Goal: Information Seeking & Learning: Learn about a topic

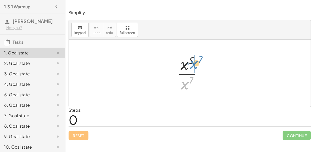
drag, startPoint x: 185, startPoint y: 84, endPoint x: 194, endPoint y: 64, distance: 21.9
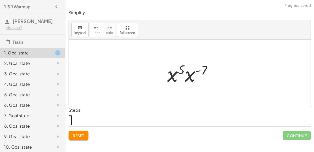
click at [178, 73] on div at bounding box center [192, 73] width 54 height 27
drag, startPoint x: 191, startPoint y: 75, endPoint x: 181, endPoint y: 87, distance: 16.3
click at [181, 87] on div "· x 5 · x 7 · x ( - 7 ) · x 5 · x 7 ( - )" at bounding box center [189, 74] width 61 height 30
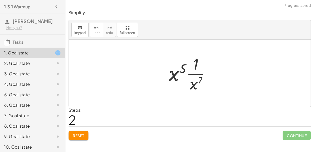
click at [191, 68] on div at bounding box center [191, 73] width 51 height 40
drag, startPoint x: 178, startPoint y: 73, endPoint x: 193, endPoint y: 66, distance: 16.7
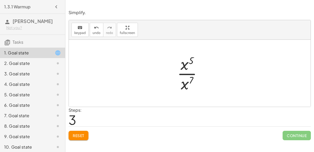
click at [77, 134] on span "Reset" at bounding box center [79, 135] width 12 height 5
drag, startPoint x: 191, startPoint y: 83, endPoint x: 193, endPoint y: 68, distance: 14.5
click at [193, 68] on div at bounding box center [192, 73] width 34 height 40
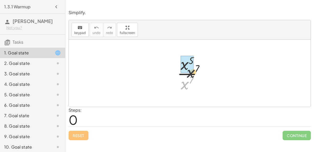
drag, startPoint x: 185, startPoint y: 85, endPoint x: 193, endPoint y: 64, distance: 22.1
click at [193, 64] on div at bounding box center [192, 73] width 34 height 40
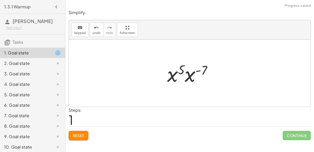
click at [195, 75] on div at bounding box center [192, 73] width 54 height 27
click at [84, 133] on span "Reset" at bounding box center [79, 135] width 12 height 5
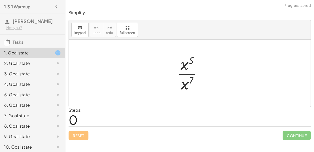
click at [186, 74] on div at bounding box center [192, 73] width 34 height 40
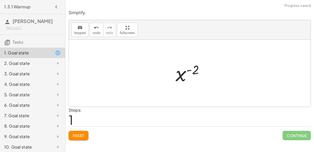
click at [186, 73] on div at bounding box center [192, 73] width 38 height 26
drag, startPoint x: 194, startPoint y: 67, endPoint x: 185, endPoint y: 74, distance: 11.0
click at [185, 74] on div at bounding box center [192, 73] width 38 height 26
drag, startPoint x: 179, startPoint y: 77, endPoint x: 179, endPoint y: 92, distance: 14.4
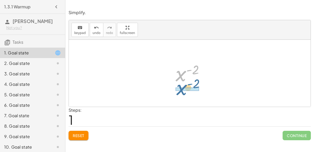
click at [179, 92] on div "· x 5 · x 7 x ( + 5 − 7 ) x ( - 2 ) x ( ) - 2" at bounding box center [190, 73] width 242 height 67
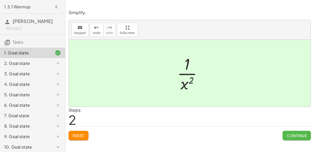
click at [298, 134] on span "Continue" at bounding box center [297, 135] width 20 height 5
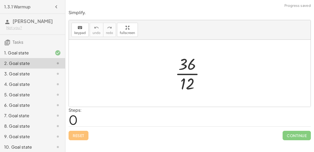
click at [188, 75] on div at bounding box center [192, 73] width 39 height 40
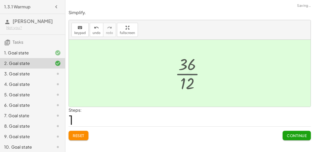
click at [188, 75] on div at bounding box center [192, 73] width 26 height 26
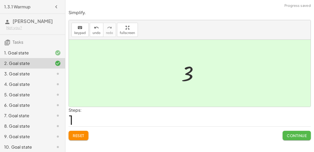
click at [300, 136] on span "Continue" at bounding box center [297, 135] width 20 height 5
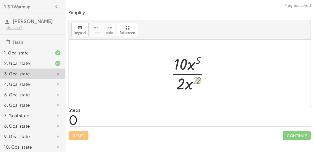
drag, startPoint x: 195, startPoint y: 80, endPoint x: 196, endPoint y: 86, distance: 5.9
click at [196, 86] on div at bounding box center [192, 73] width 48 height 40
drag, startPoint x: 181, startPoint y: 86, endPoint x: 192, endPoint y: 88, distance: 11.9
click at [192, 88] on div at bounding box center [192, 73] width 48 height 40
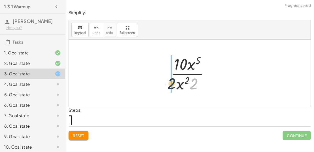
drag, startPoint x: 193, startPoint y: 87, endPoint x: 169, endPoint y: 87, distance: 23.3
click at [169, 87] on div at bounding box center [192, 73] width 48 height 40
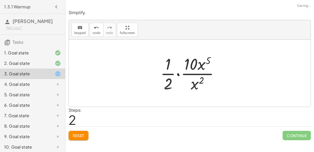
click at [171, 74] on div at bounding box center [192, 73] width 68 height 40
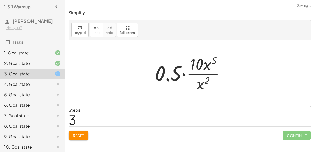
click at [183, 75] on div at bounding box center [191, 73] width 79 height 40
click at [183, 75] on div at bounding box center [191, 73] width 71 height 40
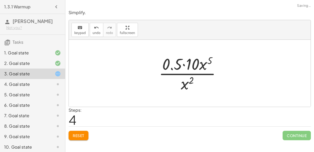
click at [182, 69] on div at bounding box center [191, 73] width 71 height 40
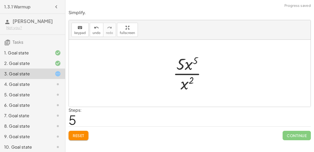
click at [187, 69] on div at bounding box center [191, 73] width 43 height 40
drag, startPoint x: 185, startPoint y: 87, endPoint x: 192, endPoint y: 72, distance: 17.3
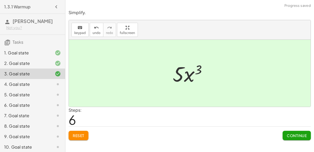
click at [191, 74] on div at bounding box center [191, 73] width 43 height 27
click at [284, 136] on button "Continue" at bounding box center [297, 135] width 28 height 9
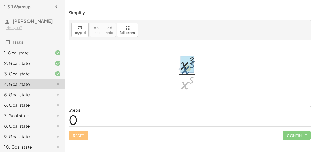
drag, startPoint x: 187, startPoint y: 86, endPoint x: 188, endPoint y: 71, distance: 14.7
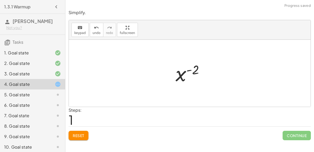
click at [189, 70] on div at bounding box center [192, 73] width 38 height 26
drag, startPoint x: 183, startPoint y: 73, endPoint x: 188, endPoint y: 90, distance: 17.7
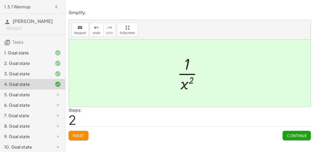
click at [291, 139] on button "Continue" at bounding box center [297, 135] width 28 height 9
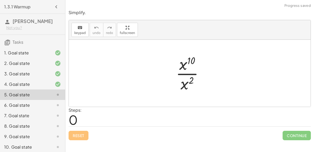
click at [186, 76] on div at bounding box center [191, 73] width 37 height 40
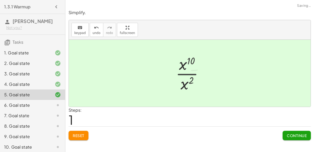
click at [186, 76] on div at bounding box center [191, 73] width 33 height 26
click at [288, 135] on span "Continue" at bounding box center [297, 135] width 20 height 5
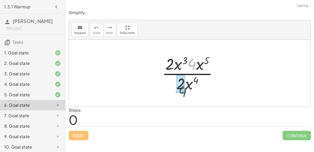
drag, startPoint x: 195, startPoint y: 64, endPoint x: 185, endPoint y: 90, distance: 27.7
click at [185, 90] on div at bounding box center [191, 73] width 65 height 40
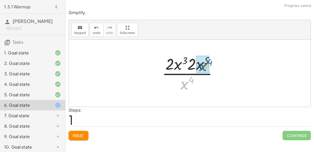
drag, startPoint x: 184, startPoint y: 85, endPoint x: 203, endPoint y: 67, distance: 25.9
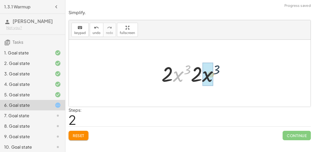
drag, startPoint x: 179, startPoint y: 77, endPoint x: 209, endPoint y: 77, distance: 29.6
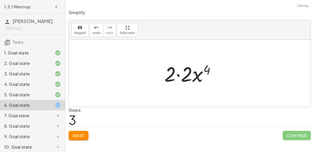
click at [179, 77] on div at bounding box center [192, 73] width 60 height 27
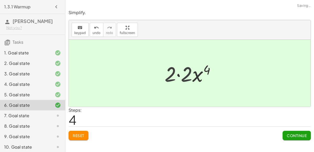
click at [179, 77] on div at bounding box center [192, 73] width 44 height 27
click at [183, 76] on div at bounding box center [192, 73] width 44 height 27
click at [292, 139] on button "Continue" at bounding box center [297, 135] width 28 height 9
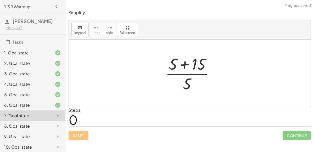
click at [189, 65] on div at bounding box center [192, 73] width 58 height 40
click at [189, 65] on div at bounding box center [192, 73] width 38 height 40
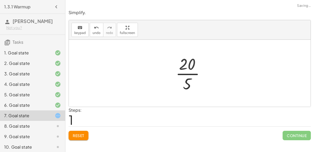
click at [191, 72] on div at bounding box center [192, 73] width 38 height 40
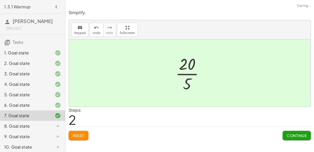
click at [191, 72] on div at bounding box center [192, 73] width 26 height 26
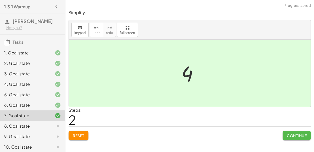
click at [287, 132] on button "Continue" at bounding box center [297, 135] width 28 height 9
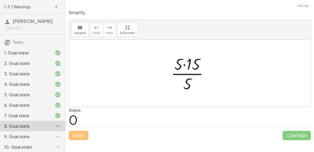
click at [180, 63] on div at bounding box center [191, 73] width 47 height 40
click at [186, 67] on div at bounding box center [191, 73] width 47 height 40
click at [186, 67] on div at bounding box center [192, 73] width 37 height 40
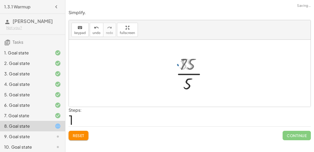
click at [187, 74] on div at bounding box center [192, 73] width 37 height 40
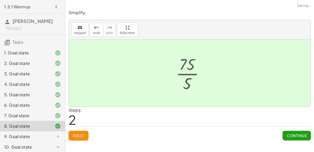
click at [187, 74] on div at bounding box center [191, 73] width 33 height 26
click at [291, 131] on button "Continue" at bounding box center [297, 135] width 28 height 9
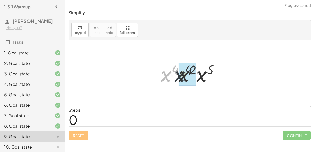
drag, startPoint x: 162, startPoint y: 77, endPoint x: 177, endPoint y: 78, distance: 15.7
click at [177, 78] on div at bounding box center [191, 73] width 67 height 27
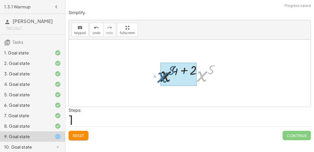
drag, startPoint x: 201, startPoint y: 79, endPoint x: 163, endPoint y: 81, distance: 38.5
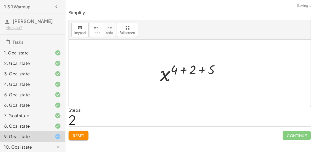
click at [184, 69] on div at bounding box center [191, 73] width 69 height 26
click at [195, 70] on div at bounding box center [192, 73] width 51 height 26
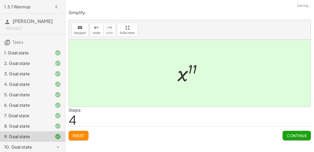
click at [297, 136] on span "Continue" at bounding box center [297, 135] width 20 height 5
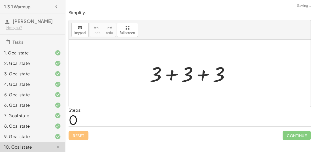
click at [170, 73] on div at bounding box center [191, 73] width 89 height 27
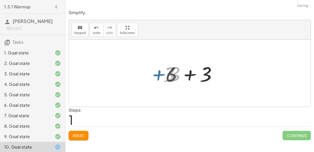
click at [196, 75] on div at bounding box center [192, 73] width 58 height 27
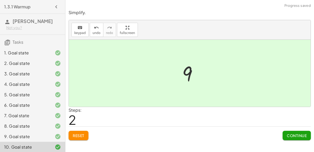
click at [283, 136] on button "Continue" at bounding box center [297, 135] width 28 height 9
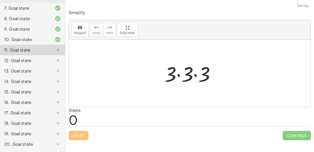
scroll to position [123, 0]
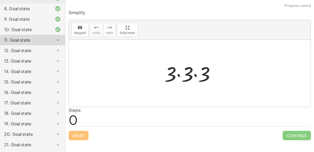
click at [175, 76] on div at bounding box center [192, 73] width 60 height 27
click at [181, 75] on div at bounding box center [192, 73] width 60 height 27
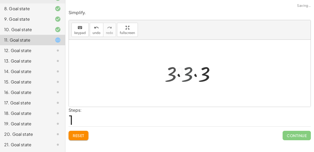
click at [181, 75] on div at bounding box center [192, 73] width 42 height 27
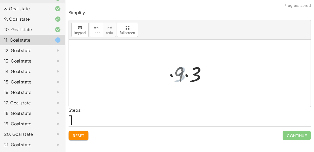
click at [191, 72] on div at bounding box center [192, 73] width 42 height 27
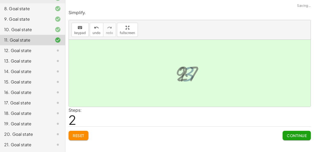
click at [188, 73] on div at bounding box center [192, 73] width 36 height 26
click at [299, 133] on span "Continue" at bounding box center [297, 135] width 20 height 5
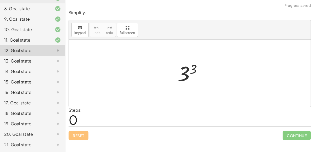
click at [195, 73] on div at bounding box center [192, 73] width 34 height 26
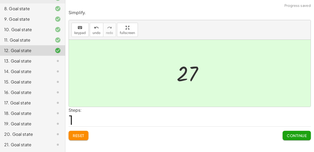
click at [285, 133] on button "Continue" at bounding box center [297, 135] width 28 height 9
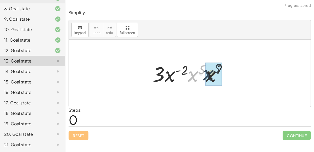
drag, startPoint x: 192, startPoint y: 78, endPoint x: 208, endPoint y: 76, distance: 16.0
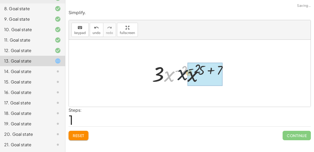
drag, startPoint x: 169, startPoint y: 78, endPoint x: 187, endPoint y: 77, distance: 18.1
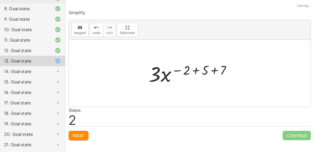
click at [201, 70] on div at bounding box center [192, 73] width 92 height 27
click at [201, 70] on div at bounding box center [192, 73] width 62 height 27
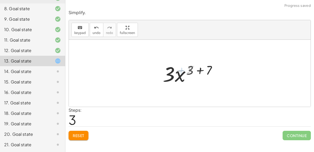
click at [201, 70] on div at bounding box center [192, 73] width 62 height 27
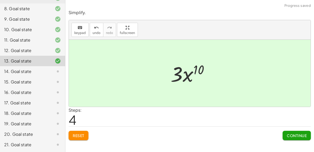
click at [187, 80] on div at bounding box center [192, 73] width 48 height 27
click at [294, 134] on span "Continue" at bounding box center [297, 135] width 20 height 5
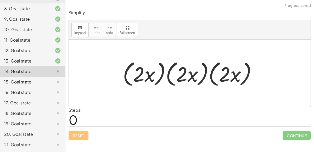
click at [149, 78] on div at bounding box center [191, 73] width 143 height 30
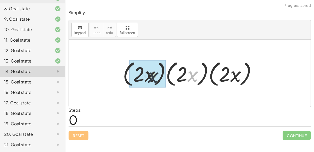
drag, startPoint x: 188, startPoint y: 76, endPoint x: 144, endPoint y: 78, distance: 44.0
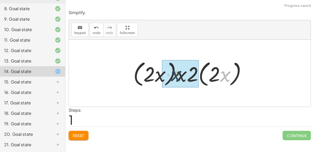
drag, startPoint x: 222, startPoint y: 72, endPoint x: 169, endPoint y: 71, distance: 53.1
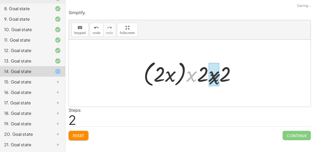
drag, startPoint x: 191, startPoint y: 75, endPoint x: 214, endPoint y: 77, distance: 23.1
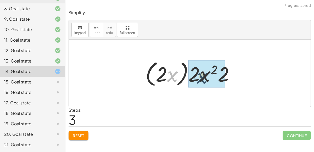
drag, startPoint x: 177, startPoint y: 76, endPoint x: 210, endPoint y: 78, distance: 32.8
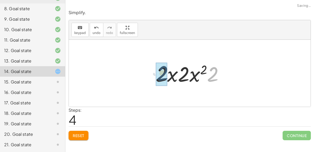
drag, startPoint x: 211, startPoint y: 77, endPoint x: 160, endPoint y: 76, distance: 50.8
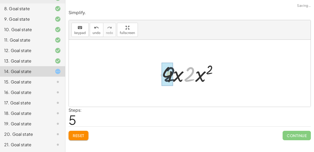
drag, startPoint x: 190, startPoint y: 77, endPoint x: 169, endPoint y: 78, distance: 21.0
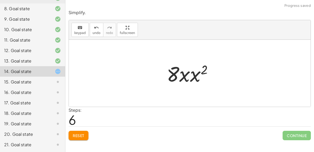
click at [188, 79] on div at bounding box center [192, 73] width 56 height 27
click at [196, 75] on div at bounding box center [192, 73] width 56 height 27
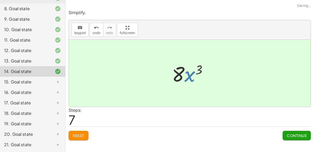
click at [187, 75] on div at bounding box center [191, 73] width 45 height 27
click at [285, 140] on button "Continue" at bounding box center [297, 135] width 28 height 9
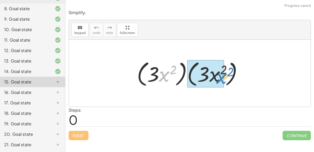
drag, startPoint x: 159, startPoint y: 74, endPoint x: 213, endPoint y: 75, distance: 53.9
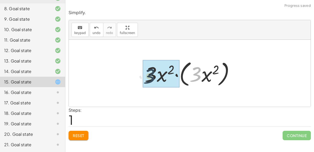
drag, startPoint x: 197, startPoint y: 73, endPoint x: 148, endPoint y: 75, distance: 49.0
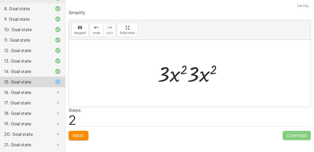
click at [177, 74] on div at bounding box center [192, 73] width 74 height 27
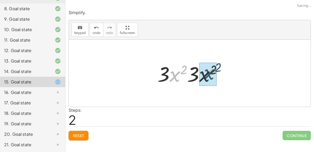
drag, startPoint x: 177, startPoint y: 74, endPoint x: 212, endPoint y: 72, distance: 34.4
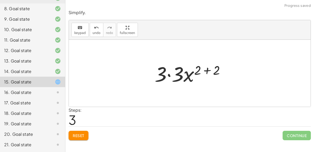
click at [199, 70] on div at bounding box center [192, 73] width 80 height 27
click at [206, 69] on div at bounding box center [192, 73] width 80 height 27
click at [206, 69] on div at bounding box center [192, 73] width 61 height 27
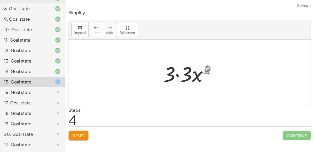
click at [184, 77] on div at bounding box center [192, 73] width 61 height 27
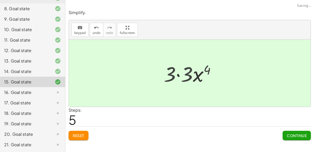
click at [184, 77] on div at bounding box center [192, 73] width 42 height 27
click at [186, 77] on div at bounding box center [192, 73] width 42 height 27
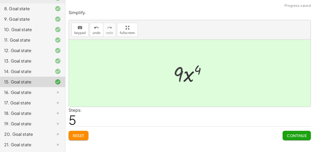
click at [186, 77] on div at bounding box center [192, 73] width 42 height 27
click at [293, 129] on div "Continue" at bounding box center [297, 134] width 28 height 14
click at [293, 133] on span "Continue" at bounding box center [297, 135] width 20 height 5
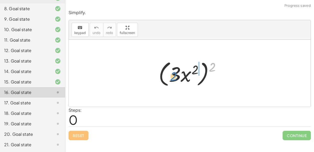
drag, startPoint x: 212, startPoint y: 68, endPoint x: 173, endPoint y: 78, distance: 40.2
click at [173, 78] on div at bounding box center [192, 73] width 72 height 30
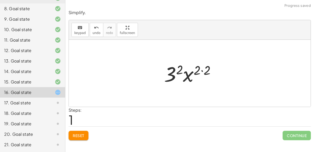
click at [188, 75] on div at bounding box center [192, 73] width 61 height 27
click at [202, 71] on div at bounding box center [192, 73] width 61 height 27
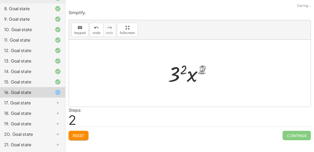
click at [183, 73] on div at bounding box center [192, 73] width 51 height 27
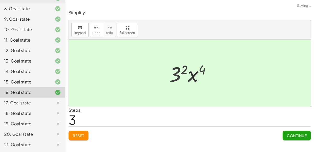
click at [183, 73] on div at bounding box center [192, 73] width 42 height 27
click at [185, 76] on div at bounding box center [192, 73] width 42 height 27
click at [289, 133] on span "Continue" at bounding box center [297, 135] width 20 height 5
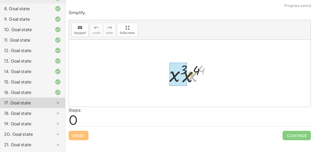
drag, startPoint x: 195, startPoint y: 74, endPoint x: 179, endPoint y: 75, distance: 16.0
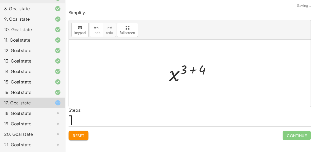
click at [189, 67] on div at bounding box center [192, 73] width 51 height 26
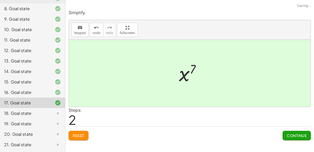
click at [286, 131] on button "Continue" at bounding box center [297, 135] width 28 height 9
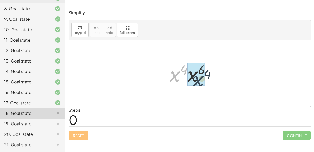
drag, startPoint x: 175, startPoint y: 76, endPoint x: 197, endPoint y: 79, distance: 22.0
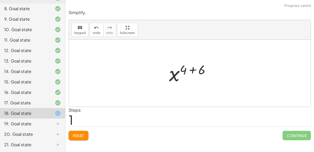
click at [192, 70] on div at bounding box center [192, 73] width 51 height 26
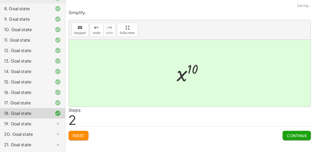
click at [296, 135] on span "Continue" at bounding box center [297, 135] width 20 height 5
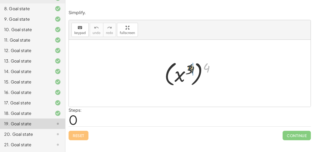
drag, startPoint x: 203, startPoint y: 68, endPoint x: 177, endPoint y: 70, distance: 26.0
click at [177, 70] on div at bounding box center [192, 73] width 60 height 29
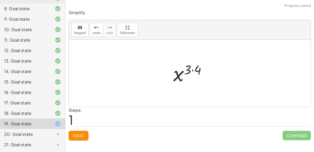
click at [192, 70] on div at bounding box center [192, 73] width 42 height 26
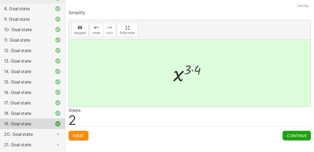
click at [192, 70] on div at bounding box center [192, 73] width 36 height 26
click at [298, 132] on button "Continue" at bounding box center [297, 135] width 28 height 9
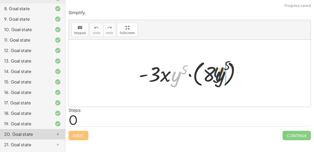
drag, startPoint x: 174, startPoint y: 77, endPoint x: 219, endPoint y: 72, distance: 45.3
click at [219, 72] on div at bounding box center [192, 73] width 112 height 30
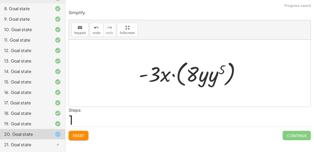
click at [155, 75] on div at bounding box center [192, 73] width 112 height 30
click at [215, 74] on div at bounding box center [192, 73] width 112 height 30
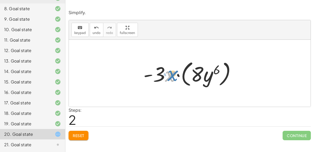
click at [170, 75] on div at bounding box center [192, 73] width 102 height 30
drag, startPoint x: 159, startPoint y: 75, endPoint x: 196, endPoint y: 74, distance: 36.9
click at [196, 74] on div at bounding box center [192, 73] width 102 height 30
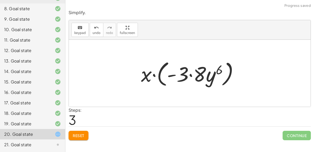
click at [188, 75] on div at bounding box center [191, 73] width 107 height 30
click at [191, 74] on div at bounding box center [191, 73] width 107 height 30
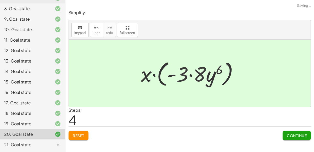
click at [191, 74] on div at bounding box center [192, 73] width 100 height 30
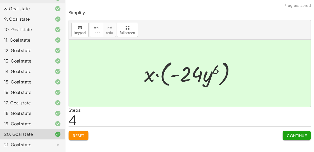
click at [297, 140] on button "Continue" at bounding box center [297, 135] width 28 height 9
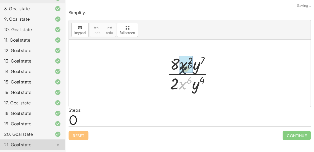
drag, startPoint x: 181, startPoint y: 85, endPoint x: 179, endPoint y: 69, distance: 16.6
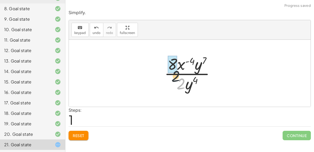
drag, startPoint x: 180, startPoint y: 86, endPoint x: 168, endPoint y: 70, distance: 20.4
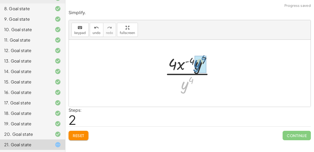
drag, startPoint x: 184, startPoint y: 89, endPoint x: 197, endPoint y: 68, distance: 24.7
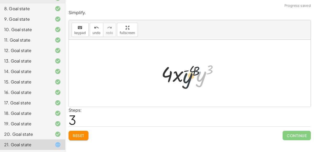
drag, startPoint x: 199, startPoint y: 78, endPoint x: 185, endPoint y: 79, distance: 14.7
click at [185, 79] on div at bounding box center [192, 73] width 66 height 27
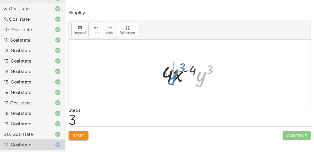
drag, startPoint x: 200, startPoint y: 78, endPoint x: 174, endPoint y: 77, distance: 25.9
click at [174, 77] on div at bounding box center [192, 73] width 66 height 27
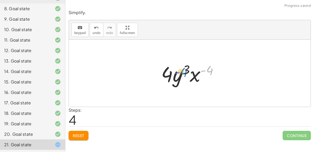
drag, startPoint x: 204, startPoint y: 72, endPoint x: 179, endPoint y: 71, distance: 25.4
click at [179, 71] on div at bounding box center [192, 73] width 66 height 27
click at [165, 73] on div at bounding box center [192, 73] width 66 height 27
click at [81, 136] on span "Reset" at bounding box center [79, 135] width 12 height 5
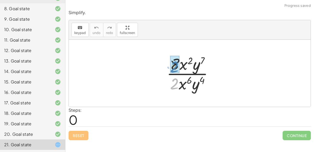
drag, startPoint x: 174, startPoint y: 84, endPoint x: 174, endPoint y: 68, distance: 16.8
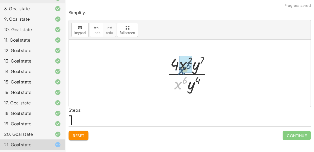
drag, startPoint x: 178, startPoint y: 86, endPoint x: 181, endPoint y: 71, distance: 15.1
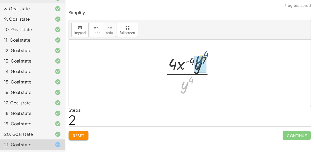
drag, startPoint x: 185, startPoint y: 84, endPoint x: 200, endPoint y: 59, distance: 29.2
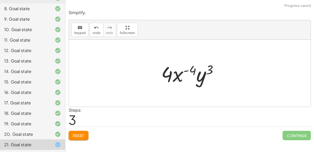
click at [179, 77] on div at bounding box center [192, 73] width 66 height 27
click at [171, 76] on div at bounding box center [192, 73] width 66 height 27
drag, startPoint x: 165, startPoint y: 74, endPoint x: 200, endPoint y: 76, distance: 34.6
click at [200, 76] on div at bounding box center [192, 73] width 66 height 27
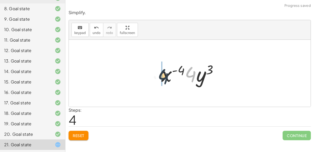
drag, startPoint x: 186, startPoint y: 75, endPoint x: 157, endPoint y: 77, distance: 29.4
click at [157, 77] on div "· 8 · x 2 · y 7 · 2 · x 6 · y 4 · 4 · x 2 · y 7 · x 6 · y 4 · 4 · x ( + 2 − 6 )…" at bounding box center [189, 74] width 73 height 30
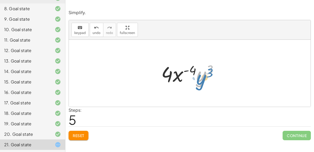
drag, startPoint x: 202, startPoint y: 79, endPoint x: 202, endPoint y: 81, distance: 2.9
click at [202, 81] on div at bounding box center [192, 73] width 66 height 27
click at [191, 72] on div at bounding box center [192, 73] width 66 height 27
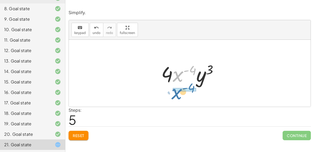
drag, startPoint x: 176, startPoint y: 73, endPoint x: 175, endPoint y: 91, distance: 17.9
click at [175, 91] on div "· 8 · x 2 · y 7 · 2 · x 6 · y 4 · 4 · x 2 · y 7 · x 6 · y 4 · 4 · x ( + 2 − 6 )…" at bounding box center [190, 73] width 242 height 67
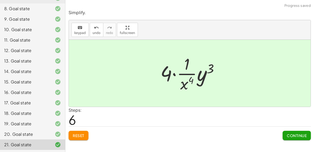
click at [181, 78] on div at bounding box center [192, 73] width 68 height 40
click at [296, 135] on span "Continue" at bounding box center [297, 135] width 20 height 5
